Goal: Task Accomplishment & Management: Manage account settings

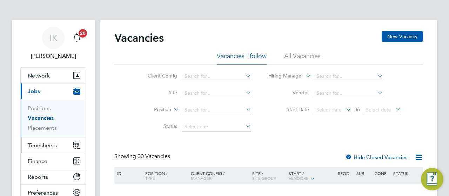
drag, startPoint x: 0, startPoint y: 0, endPoint x: 44, endPoint y: 147, distance: 153.3
click at [44, 147] on span "Timesheets" at bounding box center [42, 145] width 29 height 7
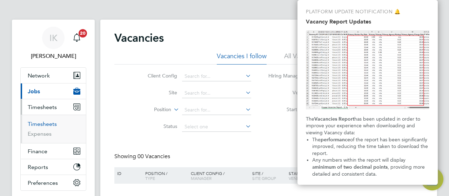
click at [51, 127] on link "Timesheets" at bounding box center [42, 124] width 29 height 7
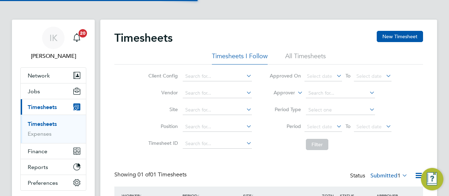
scroll to position [18, 61]
click at [448, 95] on div "IK [PERSON_NAME] Notifications 20 Applications: Network Sites Workers Jobs Posi…" at bounding box center [224, 130] width 449 height 260
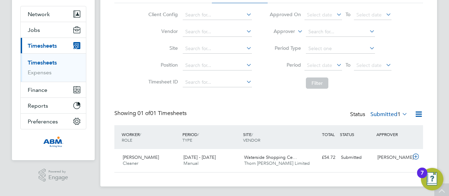
scroll to position [63, 0]
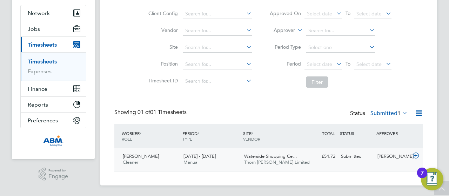
click at [282, 158] on span "Waterside Shopping Ce…" at bounding box center [270, 156] width 53 height 6
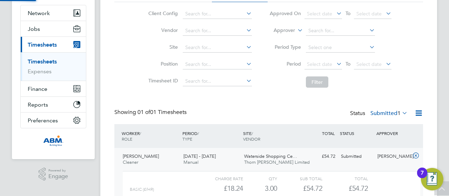
scroll to position [12, 68]
click at [448, 104] on div "IK [PERSON_NAME] Notifications 20 Applications: Network Sites Workers Jobs Posi…" at bounding box center [224, 99] width 449 height 324
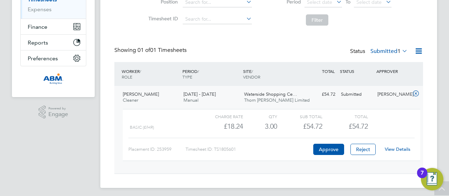
scroll to position [127, 0]
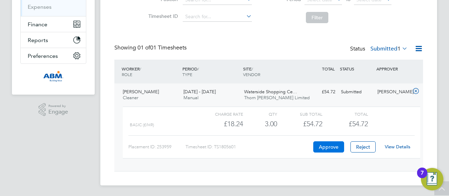
click at [336, 151] on button "Approve" at bounding box center [329, 147] width 31 height 11
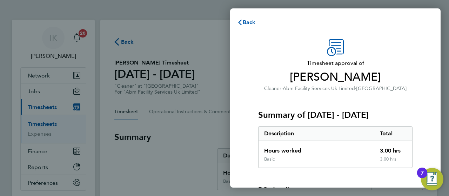
click at [417, 89] on div "Timesheet approval of Adejuwon Olatunji Cleaner · Abm Facility Services Uk Limi…" at bounding box center [335, 159] width 171 height 240
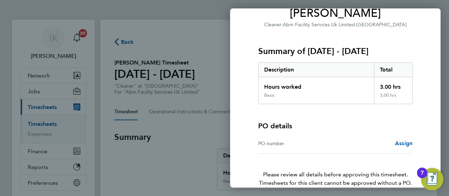
scroll to position [99, 0]
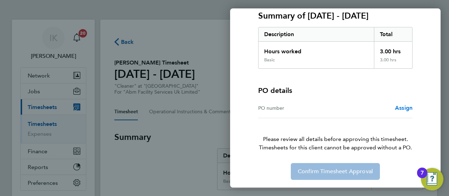
click at [408, 105] on span "Assign" at bounding box center [404, 108] width 18 height 7
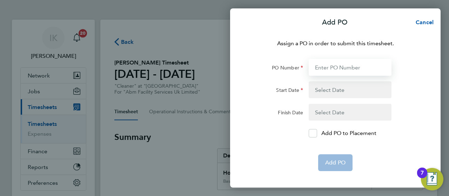
click at [361, 66] on input "PO Number" at bounding box center [350, 67] width 83 height 17
click at [343, 71] on input "PO Number" at bounding box center [350, 67] width 83 height 17
paste input "642369"
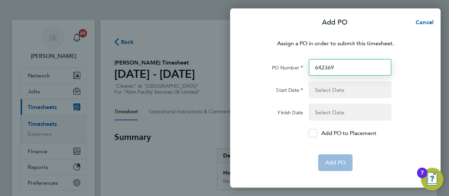
type input "642369"
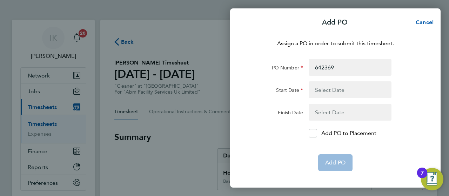
click at [329, 89] on button "button" at bounding box center [350, 89] width 83 height 17
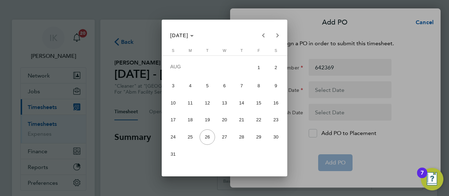
click at [278, 106] on span "16" at bounding box center [275, 102] width 15 height 15
type input "16 Aug 25"
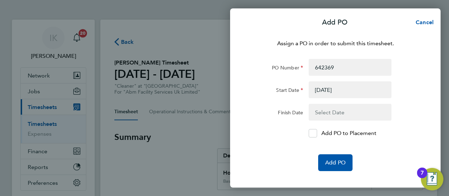
click at [333, 110] on button "button" at bounding box center [350, 112] width 83 height 17
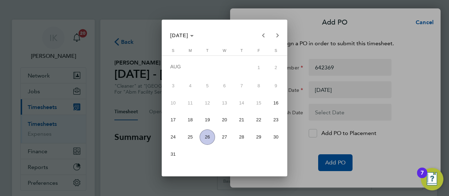
click at [260, 120] on span "22" at bounding box center [258, 119] width 15 height 15
type input "22 Aug 25"
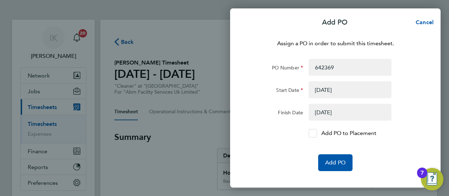
click at [311, 132] on icon at bounding box center [312, 133] width 5 height 5
click at [316, 133] on input "Add PO to Placement" at bounding box center [316, 133] width 0 height 0
drag, startPoint x: 331, startPoint y: 160, endPoint x: 329, endPoint y: 156, distance: 5.7
click at [329, 156] on button "Add PO" at bounding box center [336, 163] width 34 height 17
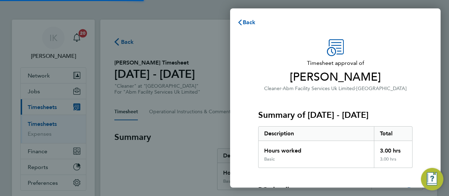
click at [329, 156] on div "Hours worked" at bounding box center [317, 148] width 116 height 15
click at [399, 103] on div "Summary of 16 - 22 Aug 2025 Description Total Hours worked 3.00 hrs Basic 3.00 …" at bounding box center [335, 130] width 155 height 75
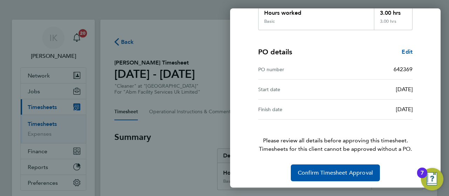
scroll to position [139, 0]
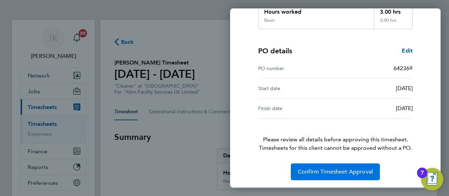
click at [344, 169] on span "Confirm Timesheet Approval" at bounding box center [335, 172] width 75 height 7
